Goal: Transaction & Acquisition: Purchase product/service

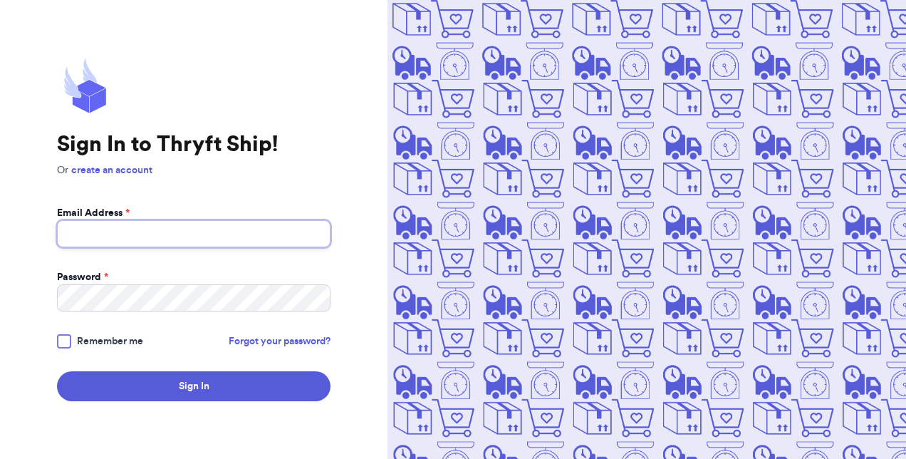
click at [169, 231] on input "Email Address *" at bounding box center [194, 233] width 274 height 27
type input "[EMAIL_ADDRESS][DOMAIN_NAME]"
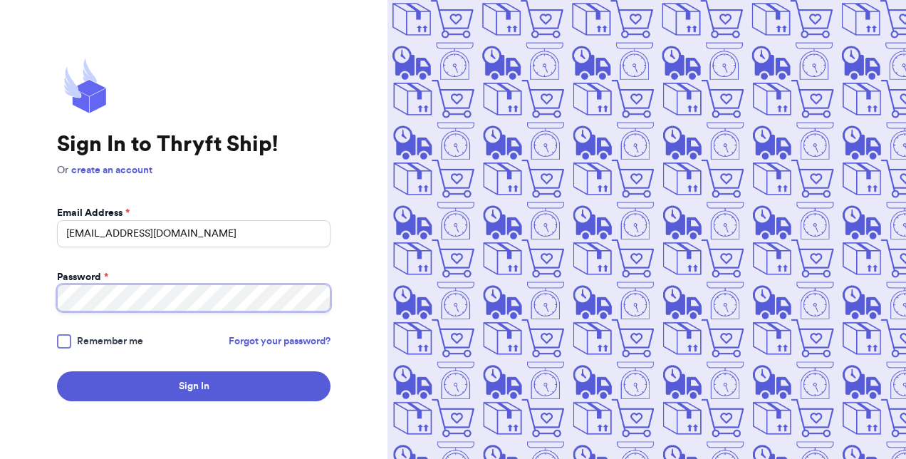
click at [57, 371] on button "Sign In" at bounding box center [194, 386] width 274 height 30
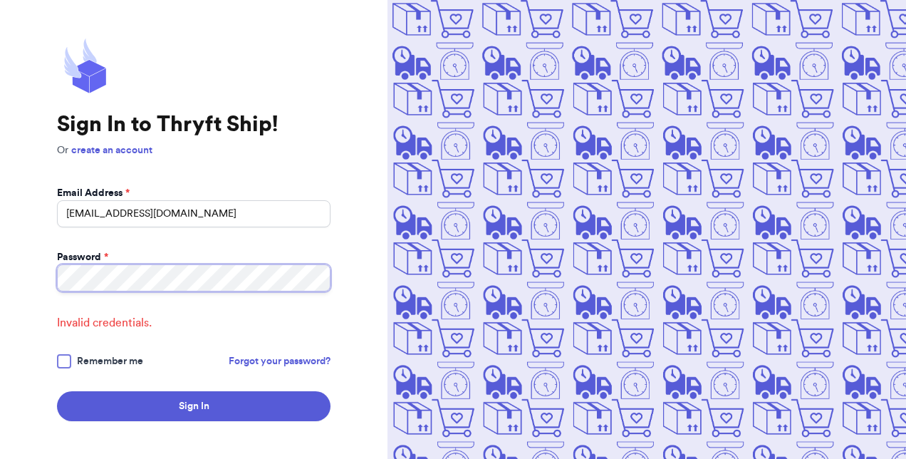
click at [57, 391] on button "Sign In" at bounding box center [194, 406] width 274 height 30
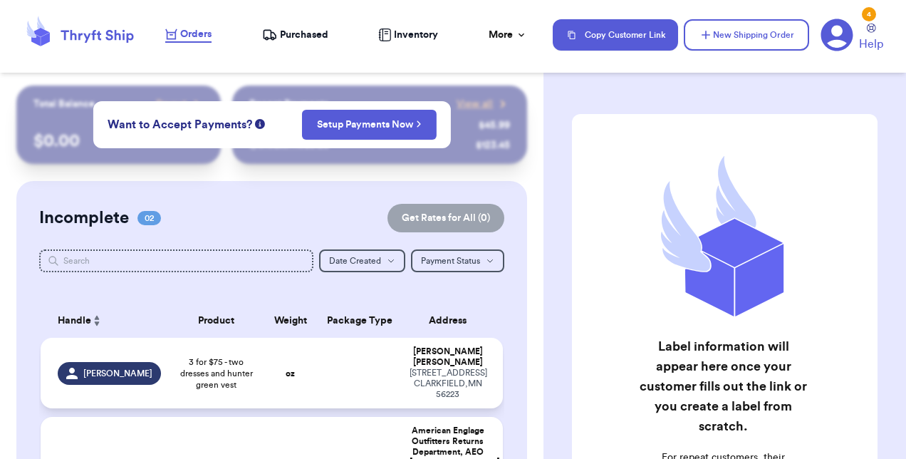
click at [368, 365] on td at bounding box center [360, 373] width 83 height 71
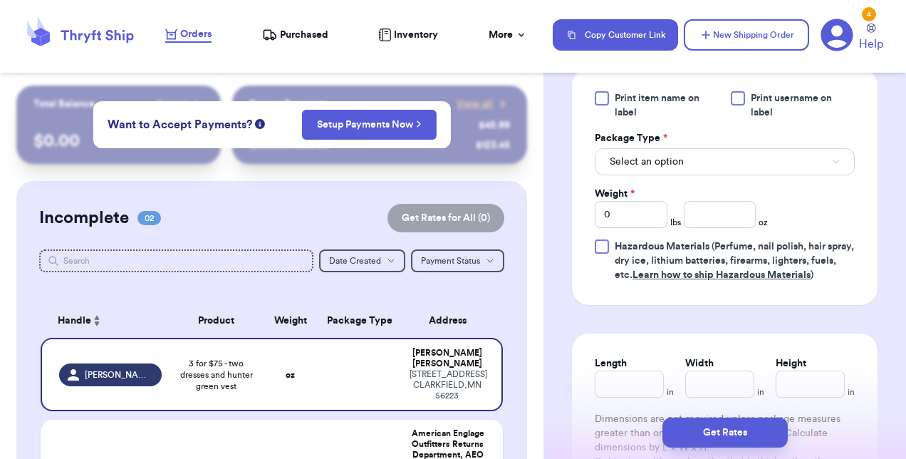
scroll to position [647, 0]
click at [703, 173] on button "Select an option" at bounding box center [725, 160] width 260 height 27
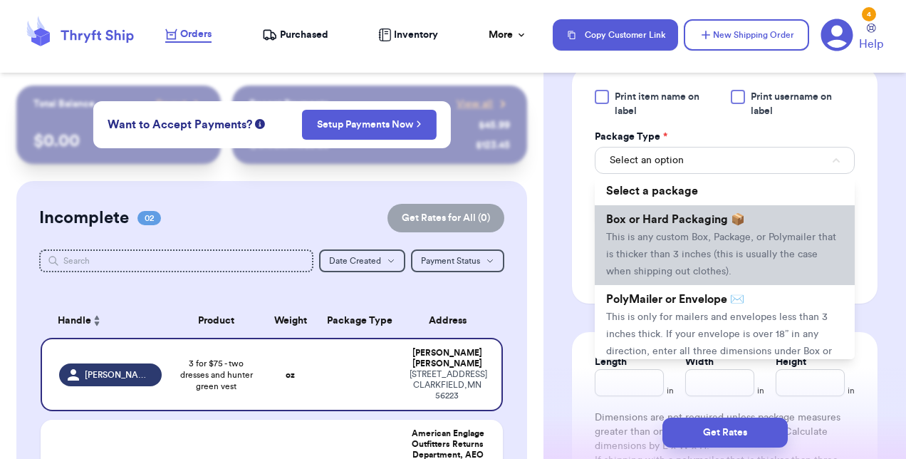
click at [694, 247] on li "Box or Hard Packaging 📦 This is any custom Box, Package, or Polymailer that is …" at bounding box center [725, 245] width 260 height 80
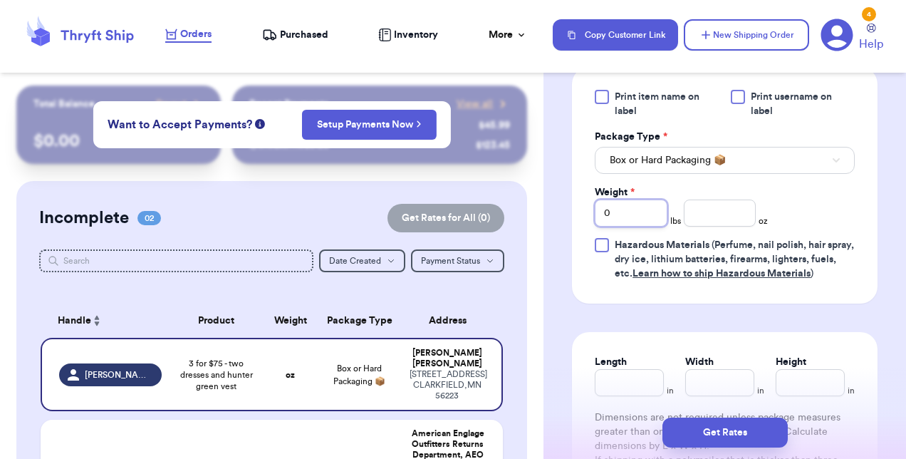
click at [637, 227] on input "0" at bounding box center [631, 213] width 73 height 27
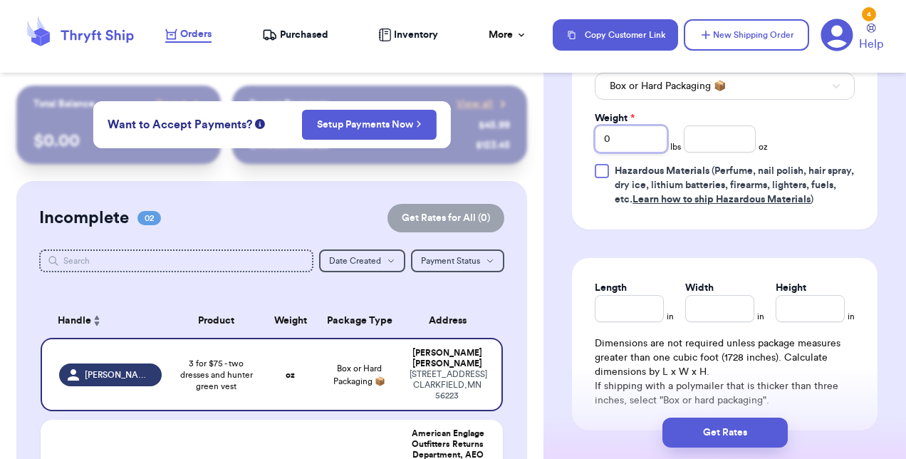
scroll to position [724, 0]
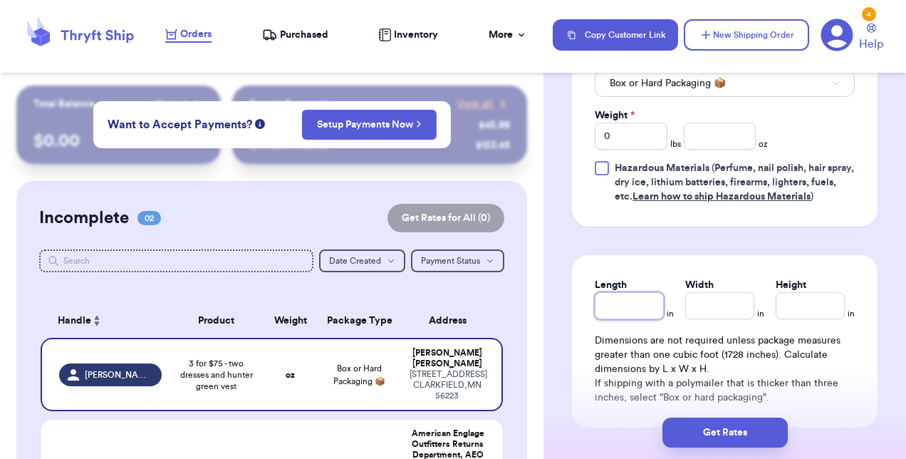
click at [611, 319] on input "Length" at bounding box center [629, 305] width 69 height 27
type input "1"
type input "14"
click at [708, 319] on input "Width *" at bounding box center [720, 305] width 69 height 27
type input "1"
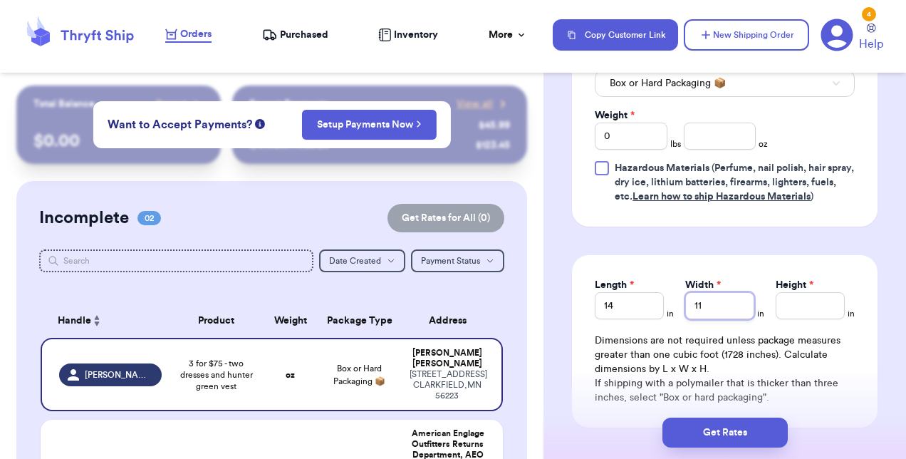
type input "11"
click at [783, 319] on input "Height *" at bounding box center [810, 305] width 69 height 27
type input "5"
click at [619, 150] on input "0" at bounding box center [631, 136] width 73 height 27
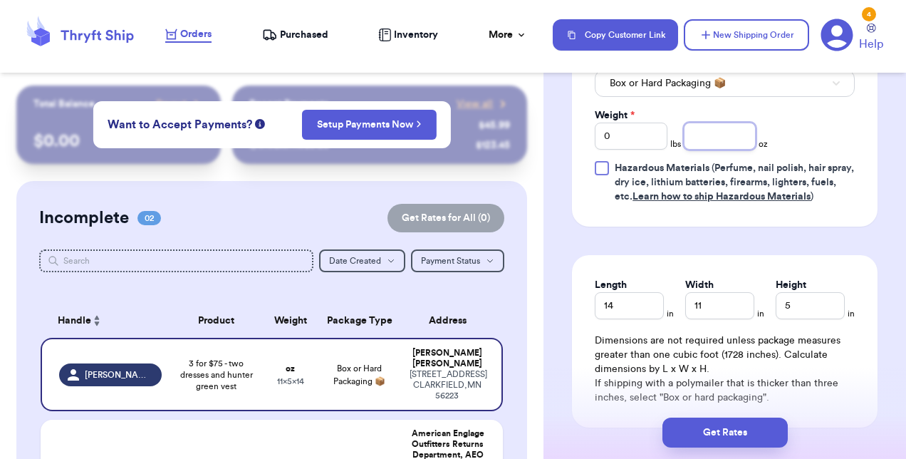
click at [702, 150] on input "number" at bounding box center [720, 136] width 73 height 27
type input "33"
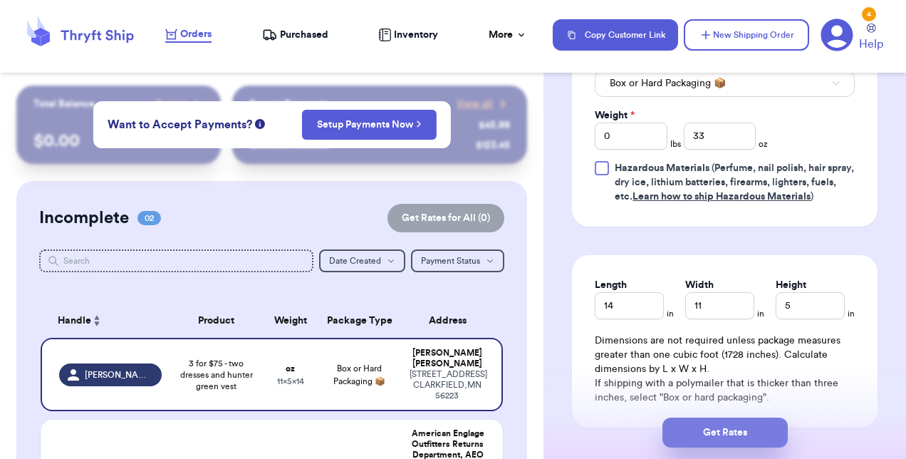
click at [738, 433] on button "Get Rates" at bounding box center [725, 433] width 125 height 30
type input "2"
type input "1"
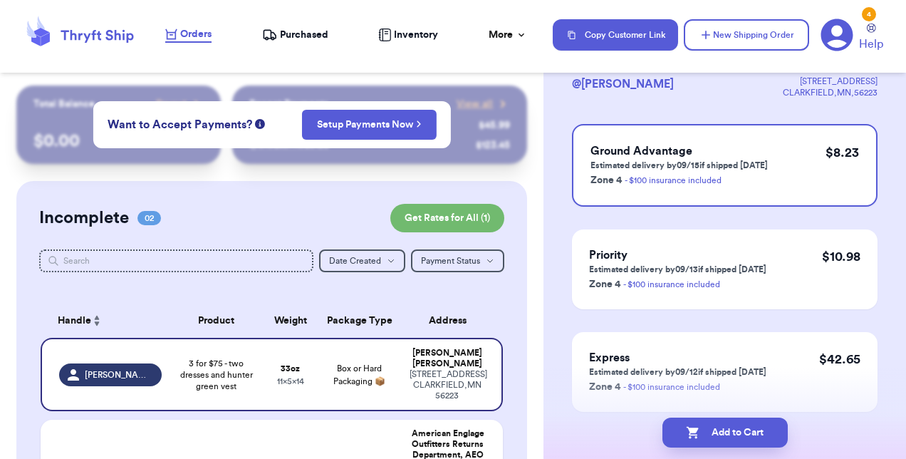
scroll to position [108, 0]
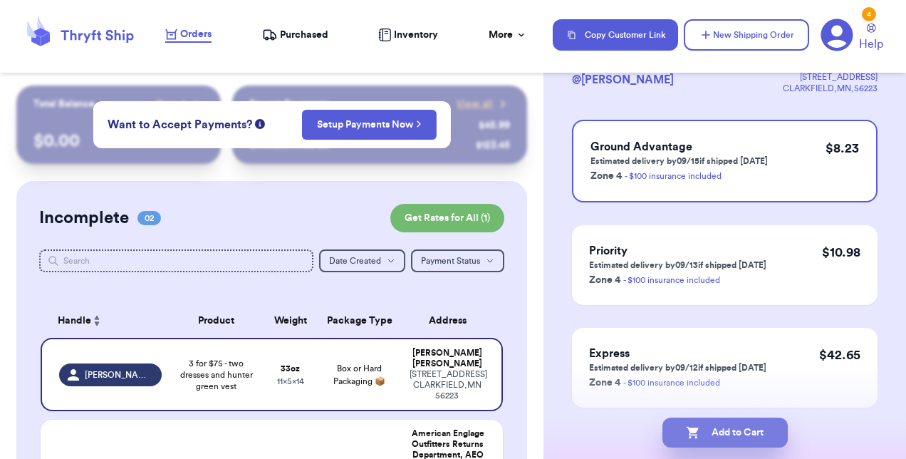
click at [727, 423] on button "Add to Cart" at bounding box center [725, 433] width 125 height 30
checkbox input "true"
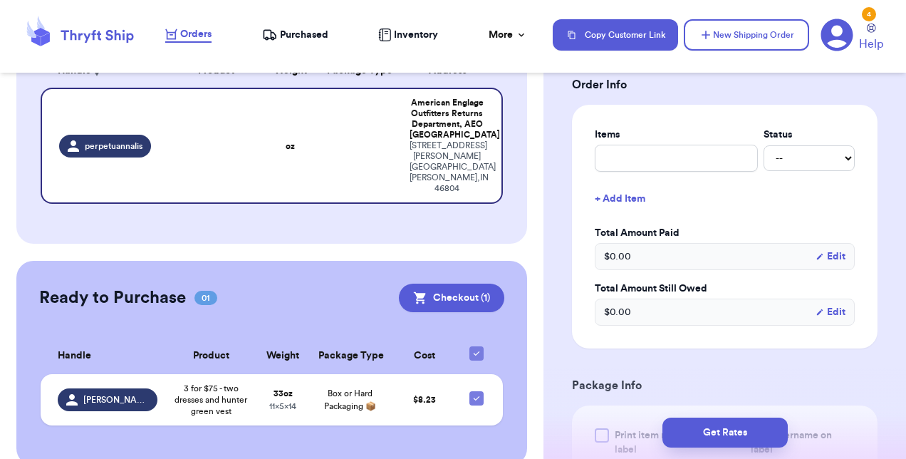
scroll to position [256, 0]
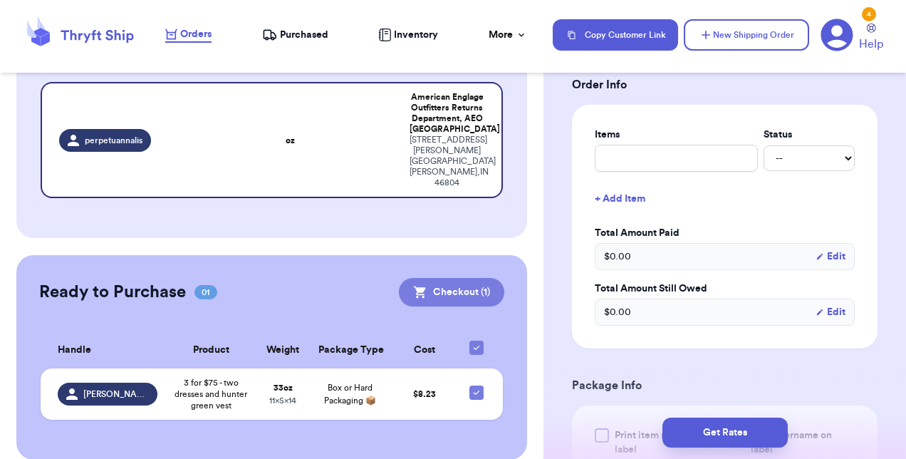
click at [463, 278] on button "Checkout ( 1 )" at bounding box center [451, 292] width 105 height 29
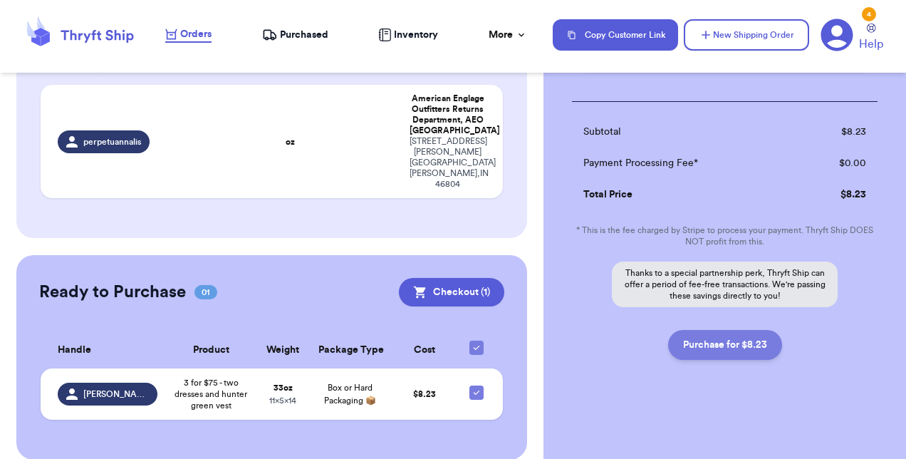
click at [706, 342] on button "Purchase for $8.23" at bounding box center [725, 345] width 114 height 30
checkbox input "false"
checkbox input "true"
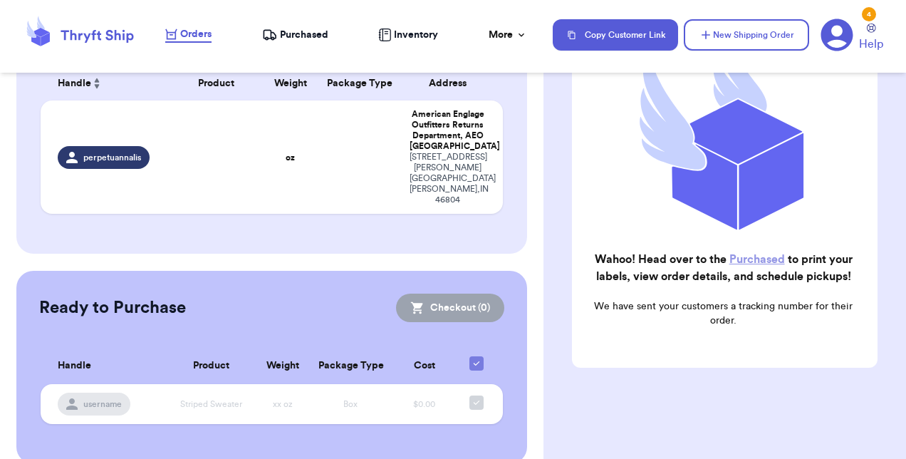
click at [744, 254] on link "Purchased" at bounding box center [758, 259] width 56 height 11
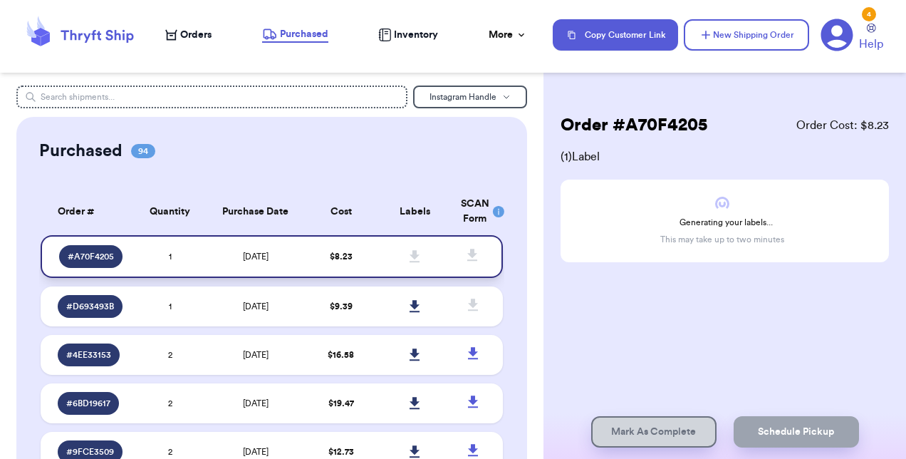
click at [417, 254] on span at bounding box center [415, 256] width 31 height 31
click at [381, 252] on td at bounding box center [415, 256] width 74 height 43
click at [752, 257] on div "Generating your labels... This may take up to two minutes" at bounding box center [725, 221] width 329 height 83
click at [348, 261] on td "$ 8.23" at bounding box center [341, 256] width 74 height 43
click at [410, 259] on icon at bounding box center [415, 256] width 11 height 13
